Goal: Check status: Check status

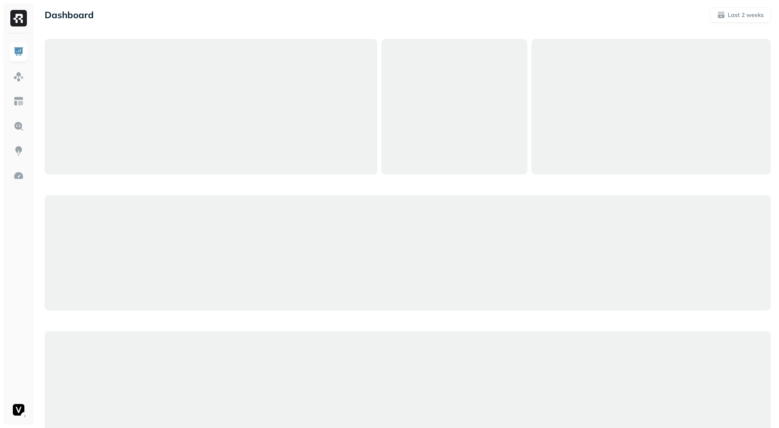
click at [6, 67] on div at bounding box center [18, 228] width 31 height 391
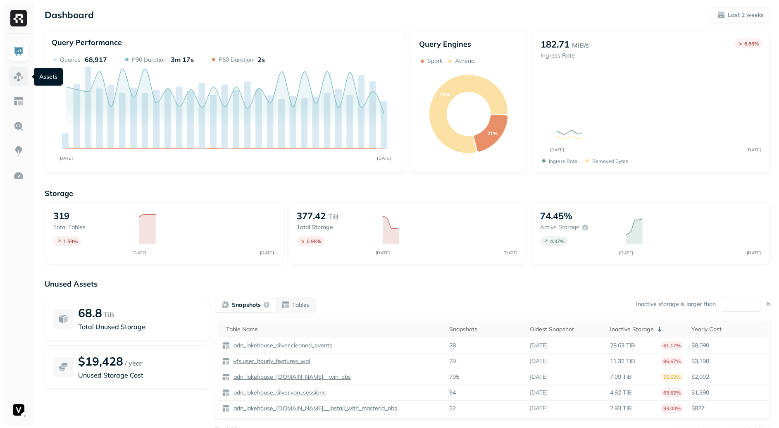
click at [10, 71] on link at bounding box center [19, 77] width 20 height 20
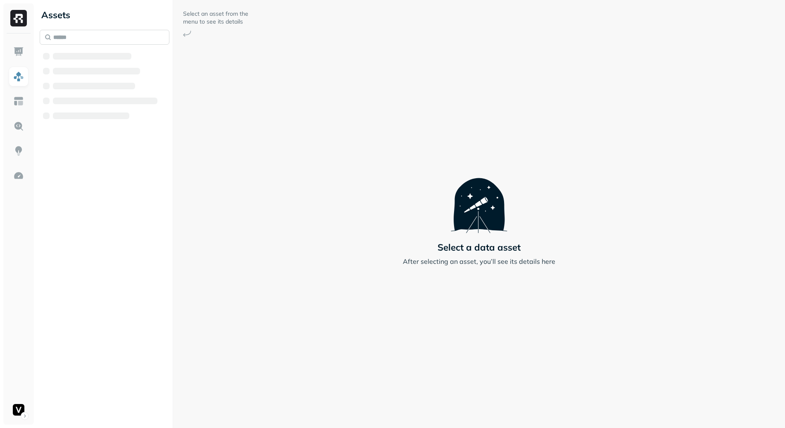
click at [100, 36] on input "text" at bounding box center [105, 37] width 130 height 15
paste input "**********"
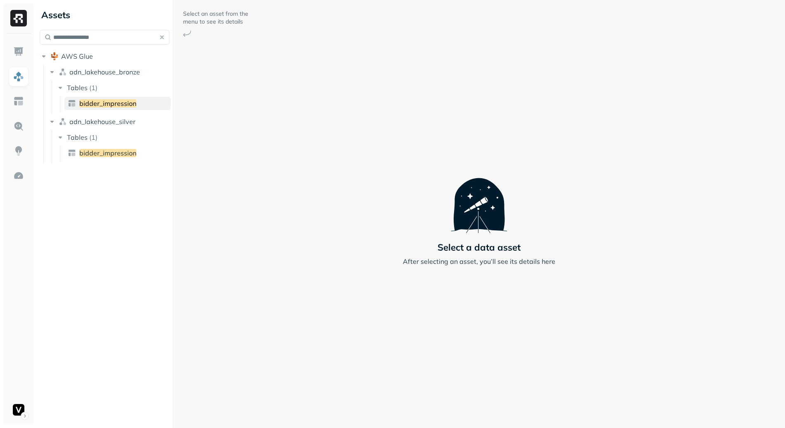
type input "**********"
click at [119, 106] on span "bidder_impression" at bounding box center [107, 103] width 57 height 8
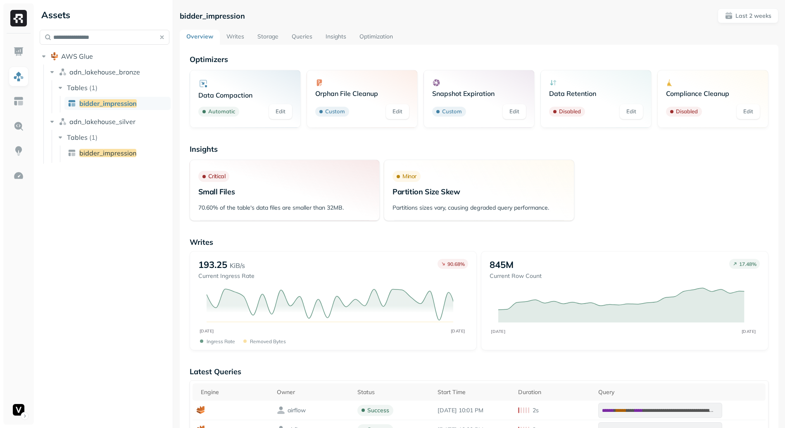
click at [371, 36] on link "Optimization" at bounding box center [376, 37] width 47 height 15
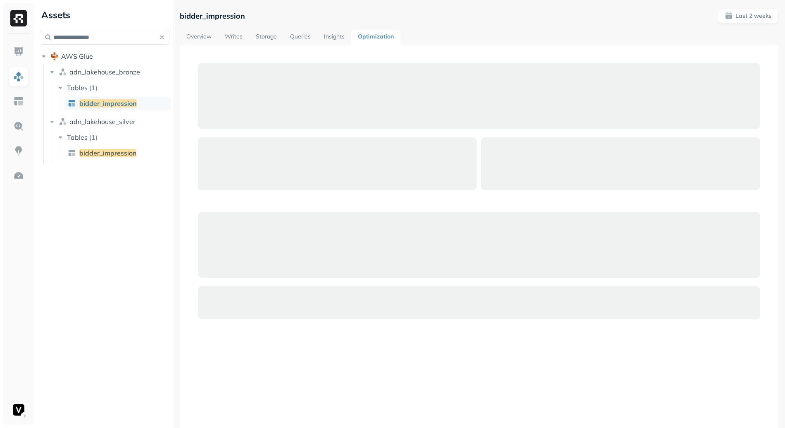
click at [298, 36] on link "Queries" at bounding box center [301, 37] width 34 height 15
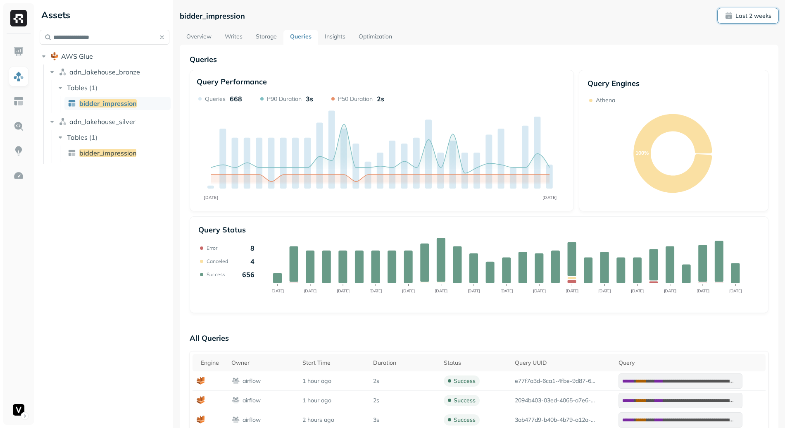
click at [746, 14] on p "Last 2 weeks" at bounding box center [754, 16] width 36 height 8
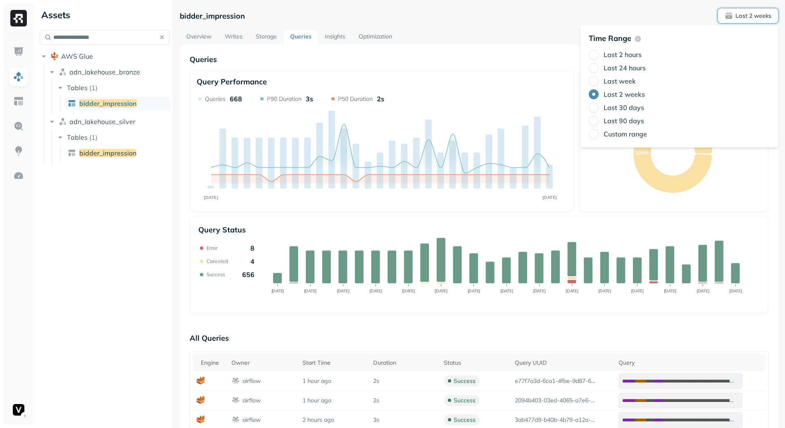
click at [631, 106] on label "Last 30 days" at bounding box center [624, 107] width 41 height 8
click at [599, 106] on button "Last 30 days" at bounding box center [594, 108] width 10 height 10
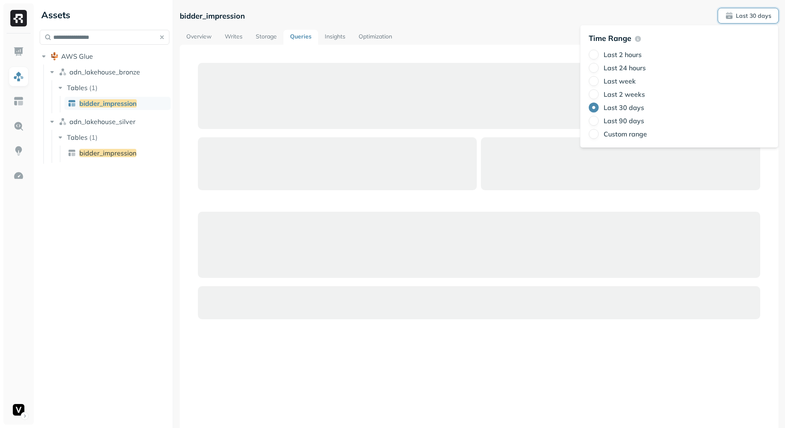
click at [508, 50] on div at bounding box center [479, 269] width 599 height 448
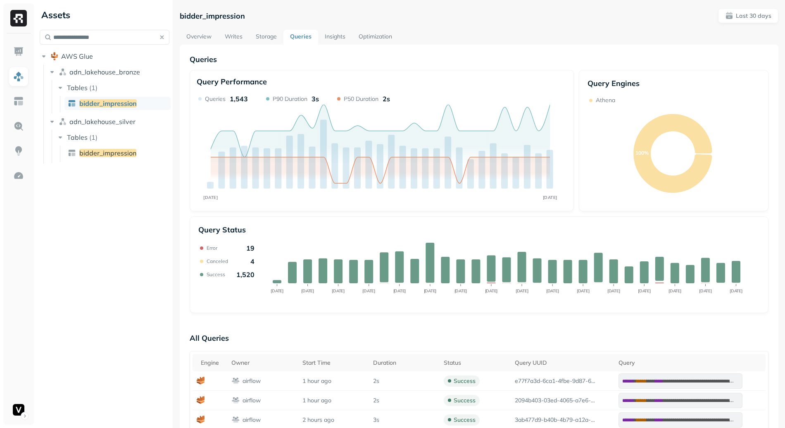
click at [273, 38] on link "Storage" at bounding box center [266, 37] width 34 height 15
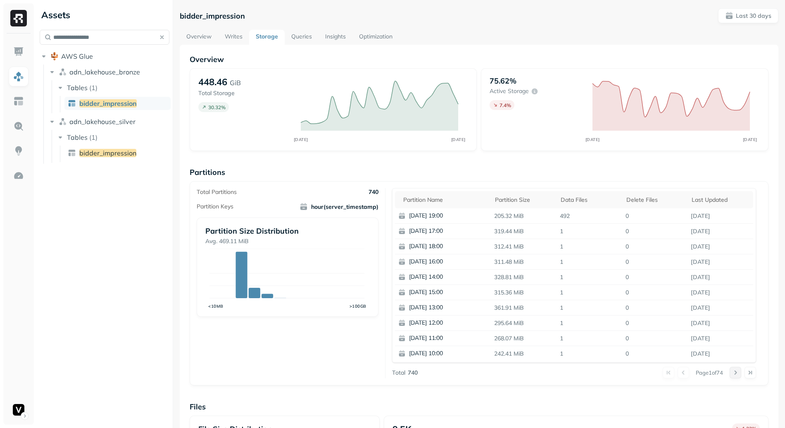
click at [730, 373] on button at bounding box center [736, 373] width 12 height 12
click at [730, 374] on button at bounding box center [736, 373] width 12 height 12
click at [730, 373] on button at bounding box center [736, 373] width 12 height 12
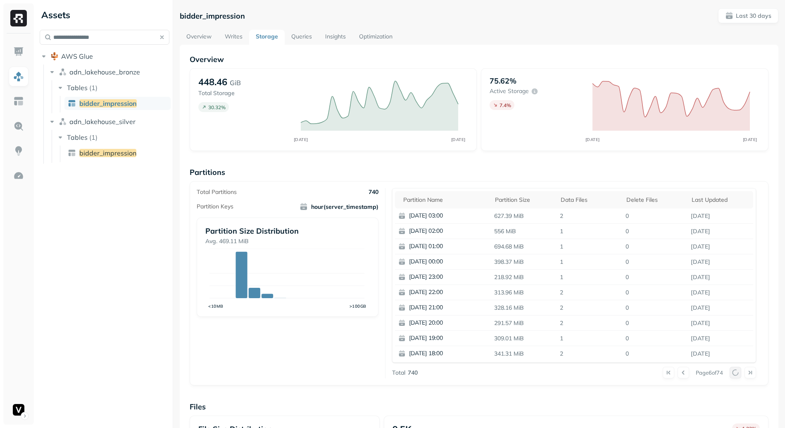
click at [730, 373] on div at bounding box center [743, 373] width 26 height 12
click at [730, 373] on button at bounding box center [736, 373] width 12 height 12
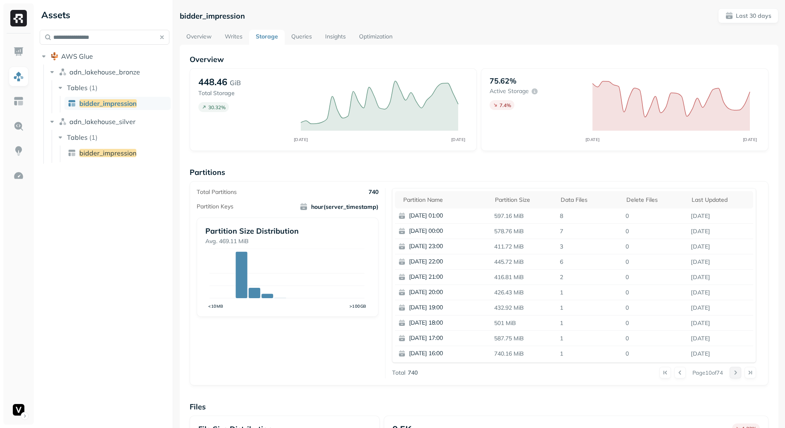
click at [730, 373] on button at bounding box center [736, 373] width 12 height 12
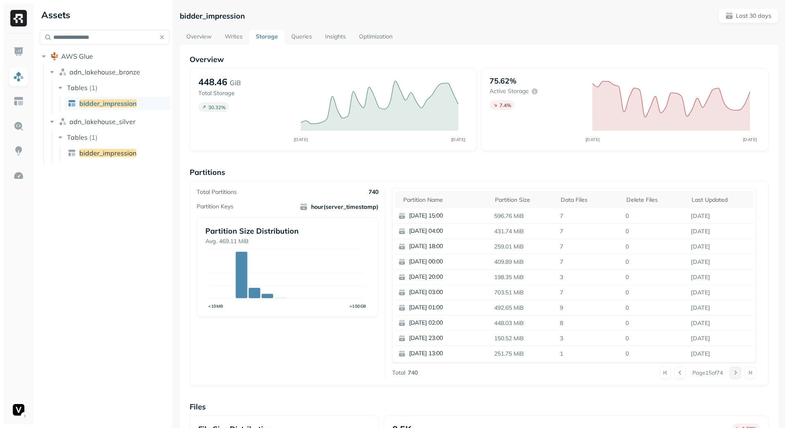
click at [730, 373] on button at bounding box center [736, 373] width 12 height 12
click at [649, 373] on div "Page 16 of 74" at bounding box center [587, 373] width 339 height 12
click at [660, 373] on button at bounding box center [666, 373] width 12 height 12
click at [730, 372] on button at bounding box center [736, 373] width 12 height 12
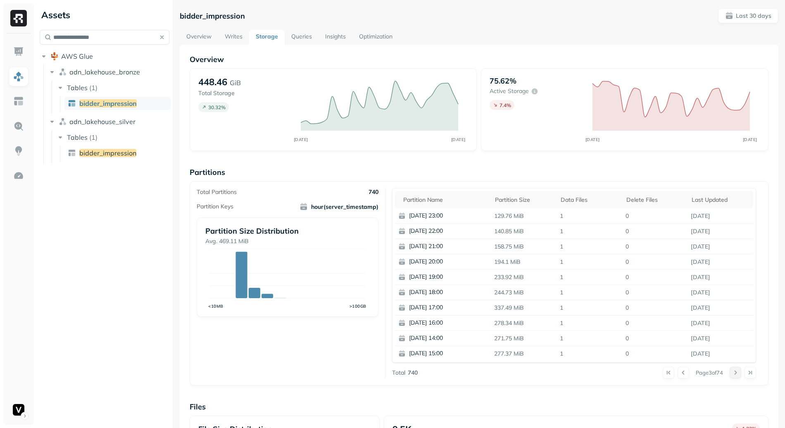
click at [730, 372] on button at bounding box center [736, 373] width 12 height 12
click at [740, 376] on div at bounding box center [743, 373] width 26 height 12
click at [723, 375] on div "Page 5 of 74" at bounding box center [587, 373] width 339 height 12
click at [732, 374] on button at bounding box center [736, 373] width 12 height 12
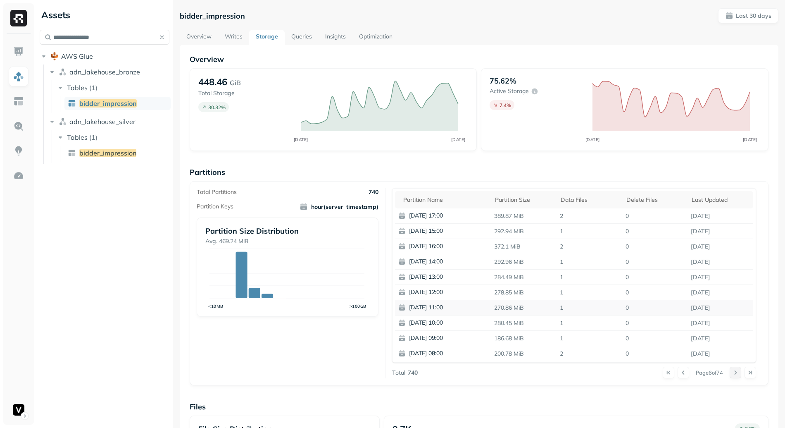
click at [731, 373] on button at bounding box center [736, 373] width 12 height 12
click at [732, 373] on button at bounding box center [736, 373] width 12 height 12
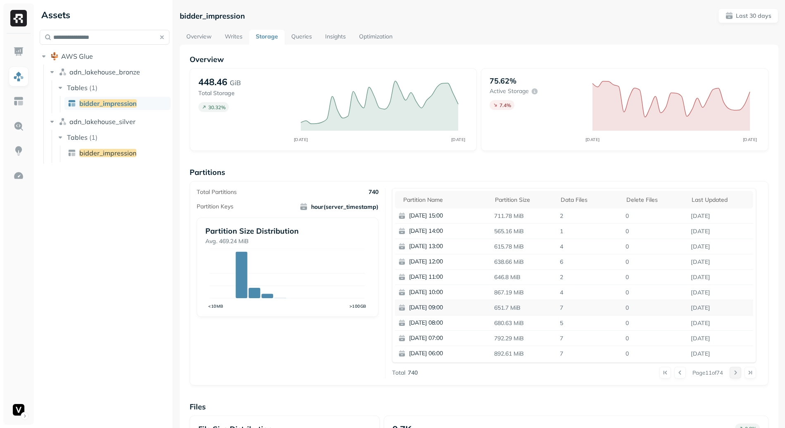
click at [732, 373] on button at bounding box center [736, 373] width 12 height 12
click at [731, 372] on button at bounding box center [736, 373] width 12 height 12
click at [731, 372] on div at bounding box center [743, 373] width 26 height 12
click at [733, 375] on button at bounding box center [736, 373] width 12 height 12
click at [733, 374] on button at bounding box center [736, 373] width 12 height 12
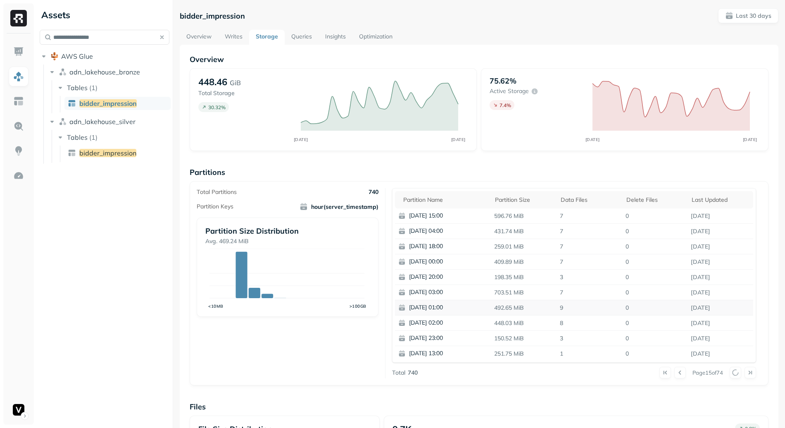
click at [733, 374] on div at bounding box center [743, 373] width 26 height 12
click at [734, 374] on button at bounding box center [736, 373] width 12 height 12
click at [734, 374] on div at bounding box center [743, 373] width 26 height 12
click at [734, 373] on button at bounding box center [736, 373] width 12 height 12
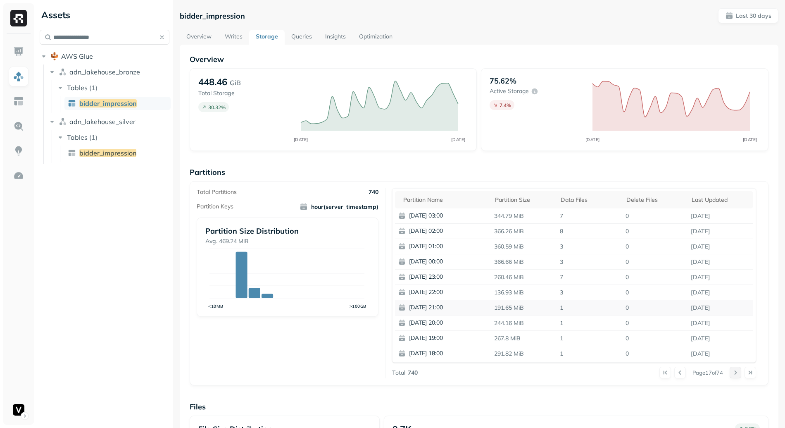
click at [733, 373] on button at bounding box center [736, 373] width 12 height 12
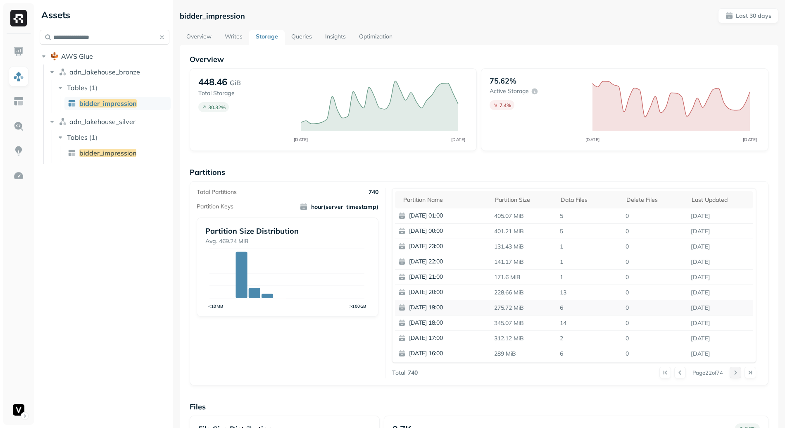
click at [733, 373] on button at bounding box center [736, 373] width 12 height 12
click at [731, 368] on button at bounding box center [736, 373] width 12 height 12
click at [660, 370] on button at bounding box center [666, 373] width 12 height 12
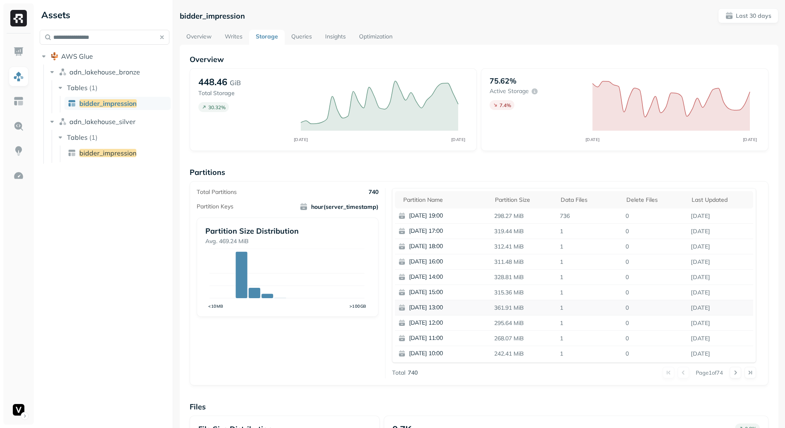
click at [724, 370] on div "Page 1 of 74" at bounding box center [587, 373] width 339 height 12
click at [730, 372] on button at bounding box center [736, 373] width 12 height 12
click at [730, 372] on div at bounding box center [743, 373] width 26 height 12
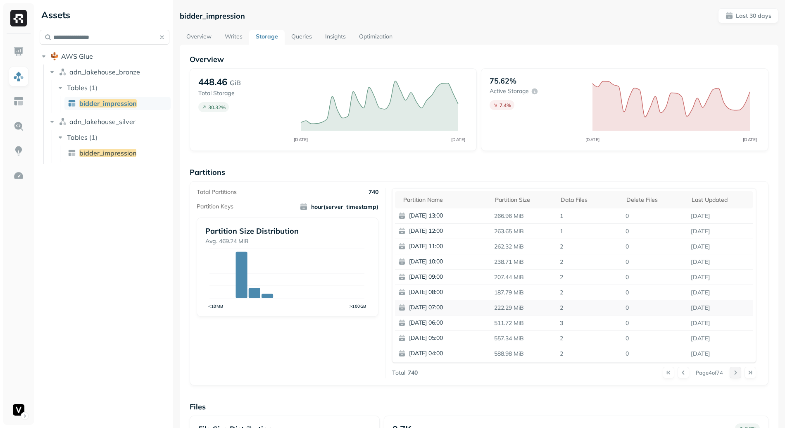
click at [730, 372] on button at bounding box center [736, 373] width 12 height 12
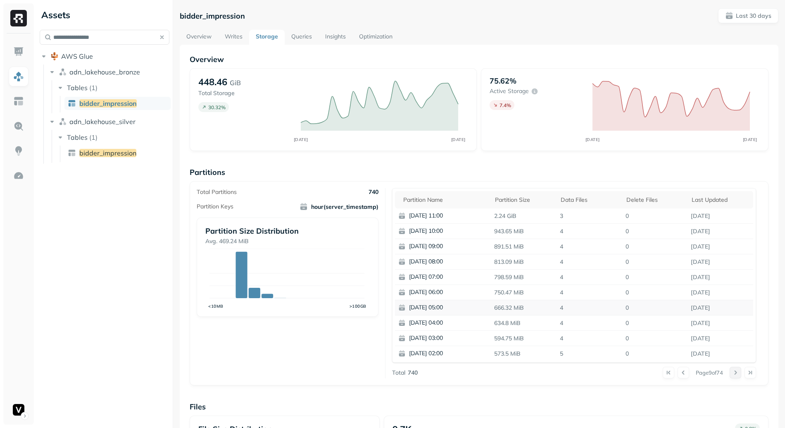
click at [730, 372] on button at bounding box center [736, 373] width 12 height 12
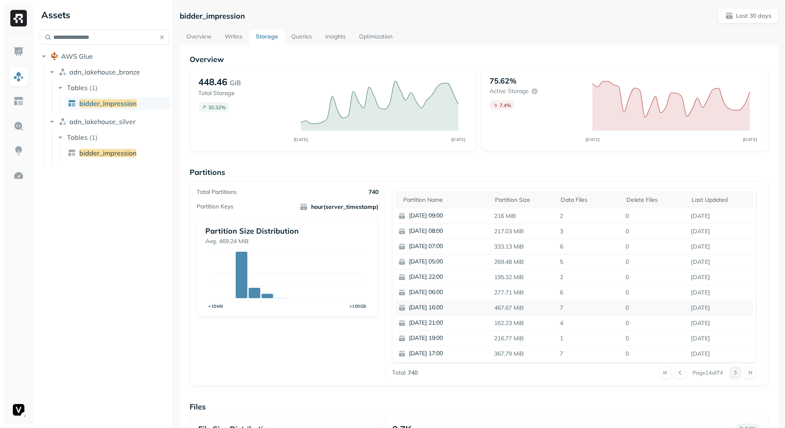
click at [730, 370] on button at bounding box center [736, 373] width 12 height 12
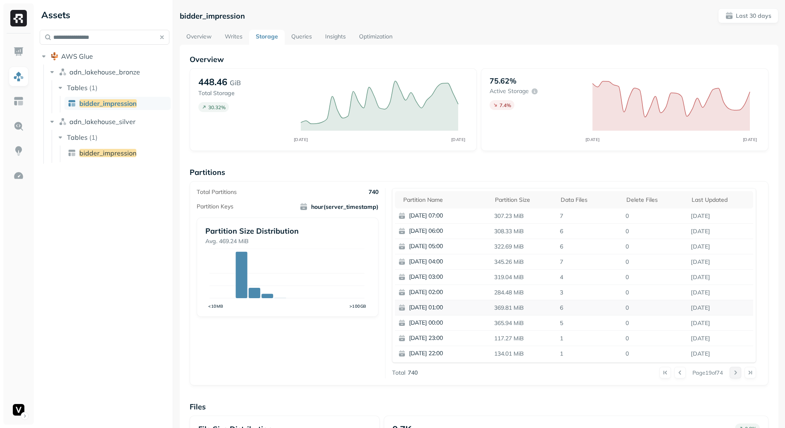
click at [730, 370] on button at bounding box center [736, 373] width 12 height 12
click at [730, 371] on button at bounding box center [736, 373] width 12 height 12
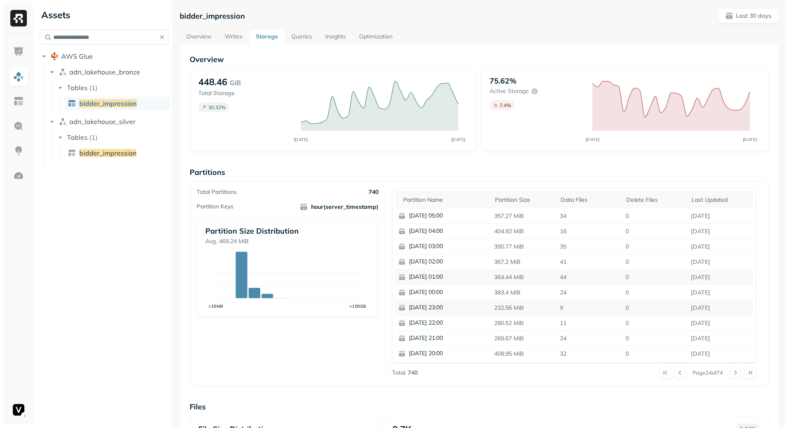
click at [579, 283] on p "44" at bounding box center [590, 277] width 66 height 14
click at [735, 374] on button at bounding box center [736, 373] width 12 height 12
click at [735, 374] on div at bounding box center [743, 373] width 26 height 12
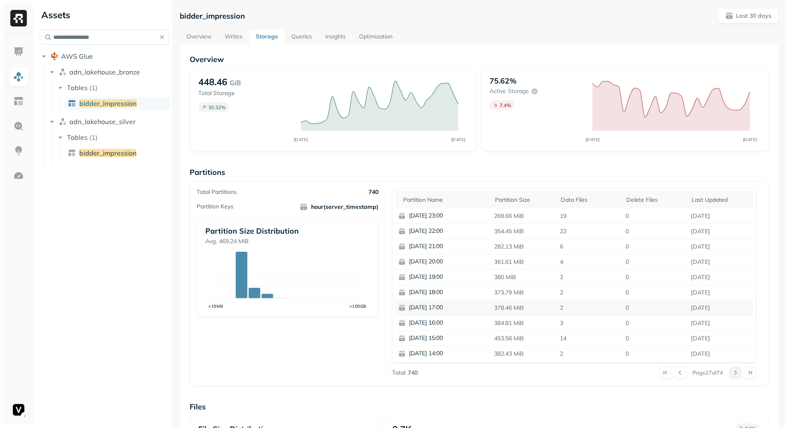
click at [734, 374] on button at bounding box center [736, 373] width 12 height 12
click at [733, 372] on button at bounding box center [736, 373] width 12 height 12
click at [733, 371] on button at bounding box center [736, 373] width 12 height 12
click at [660, 373] on button at bounding box center [666, 373] width 12 height 12
